Goal: Entertainment & Leisure: Consume media (video, audio)

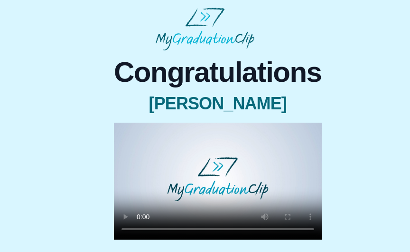
click at [222, 178] on video at bounding box center [218, 181] width 208 height 117
click at [222, 183] on video at bounding box center [218, 181] width 208 height 117
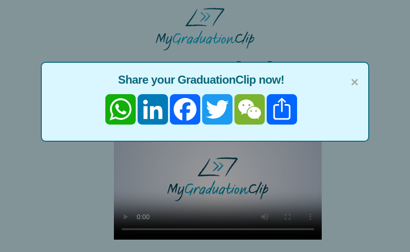
click at [358, 85] on span "×" at bounding box center [355, 82] width 8 height 20
